Goal: Task Accomplishment & Management: Manage account settings

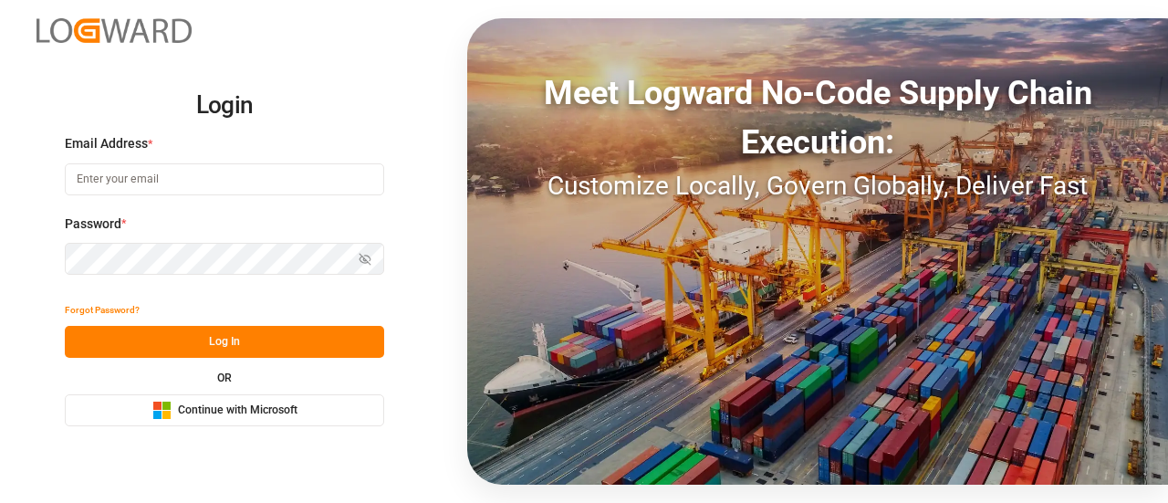
click at [130, 170] on input at bounding box center [224, 179] width 319 height 32
type input "shashidhar.mm@logward.com"
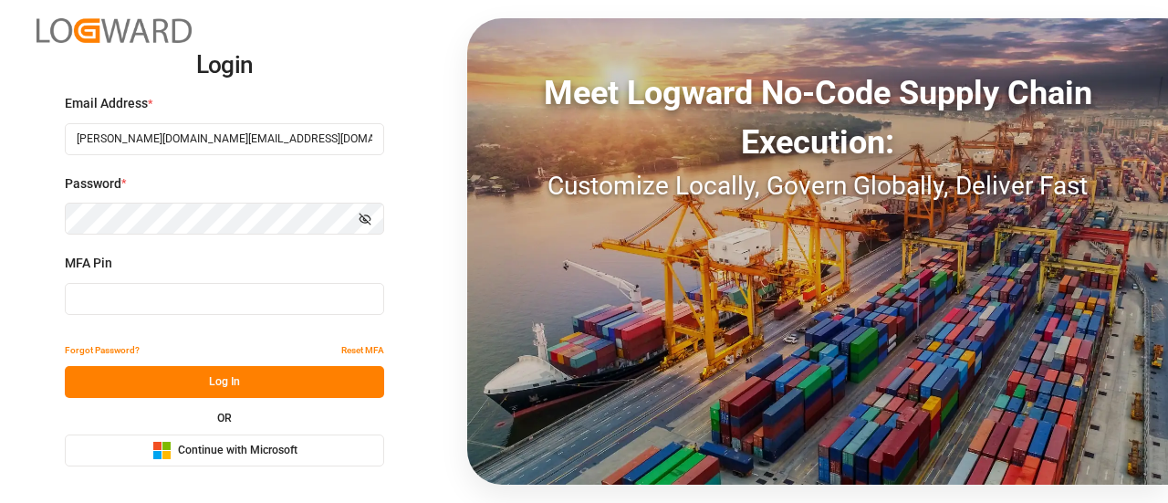
type input "313829"
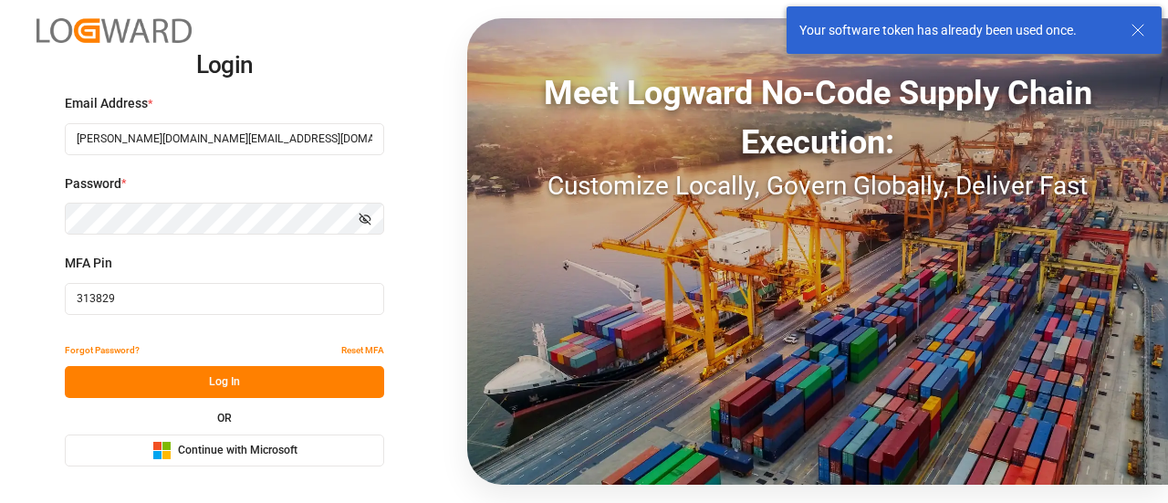
click at [204, 450] on span "Continue with Microsoft" at bounding box center [238, 451] width 120 height 16
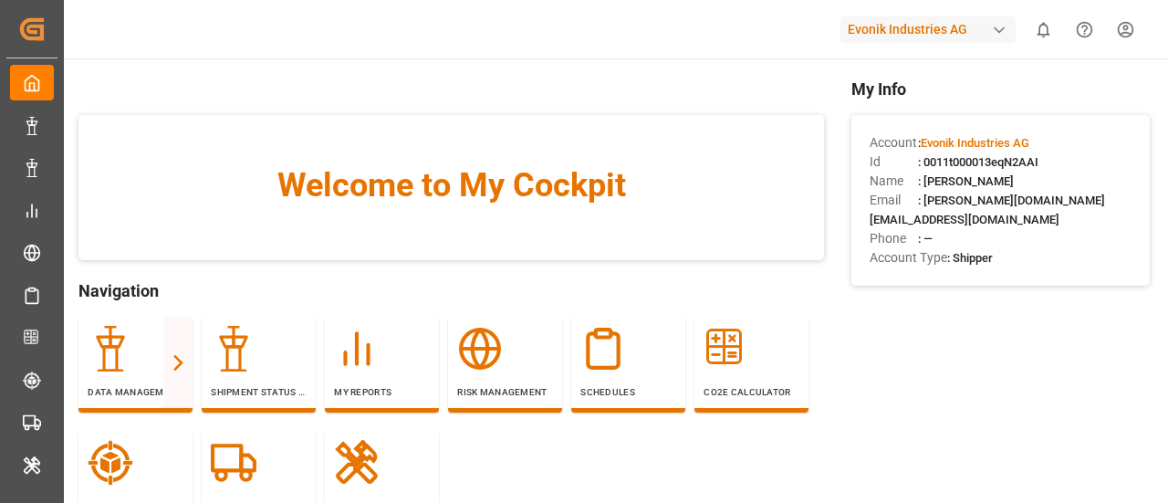
click at [1002, 30] on div "button" at bounding box center [999, 30] width 18 height 18
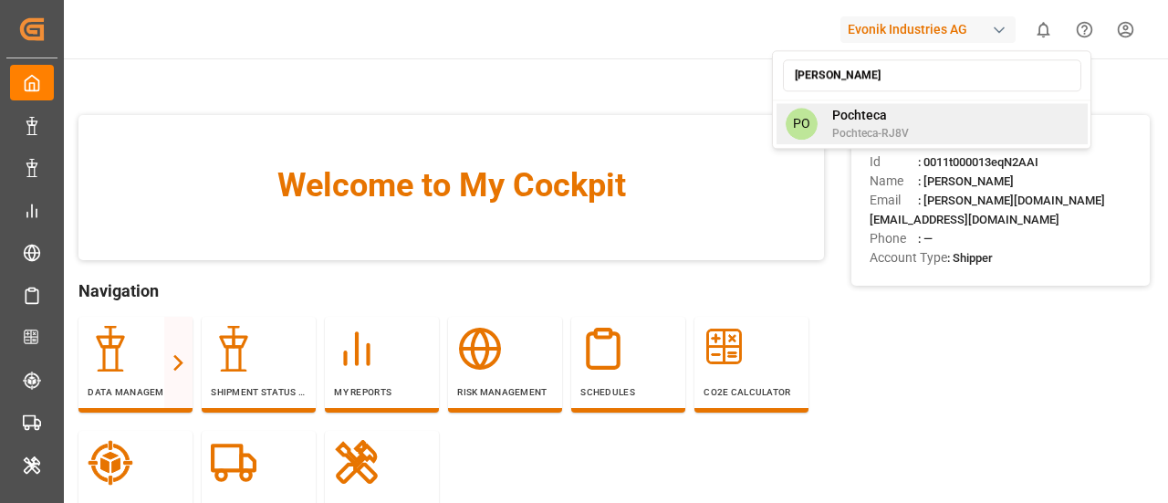
type input "poch"
click at [876, 120] on span "Pochteca" at bounding box center [870, 115] width 77 height 19
